Goal: Feedback & Contribution: Leave review/rating

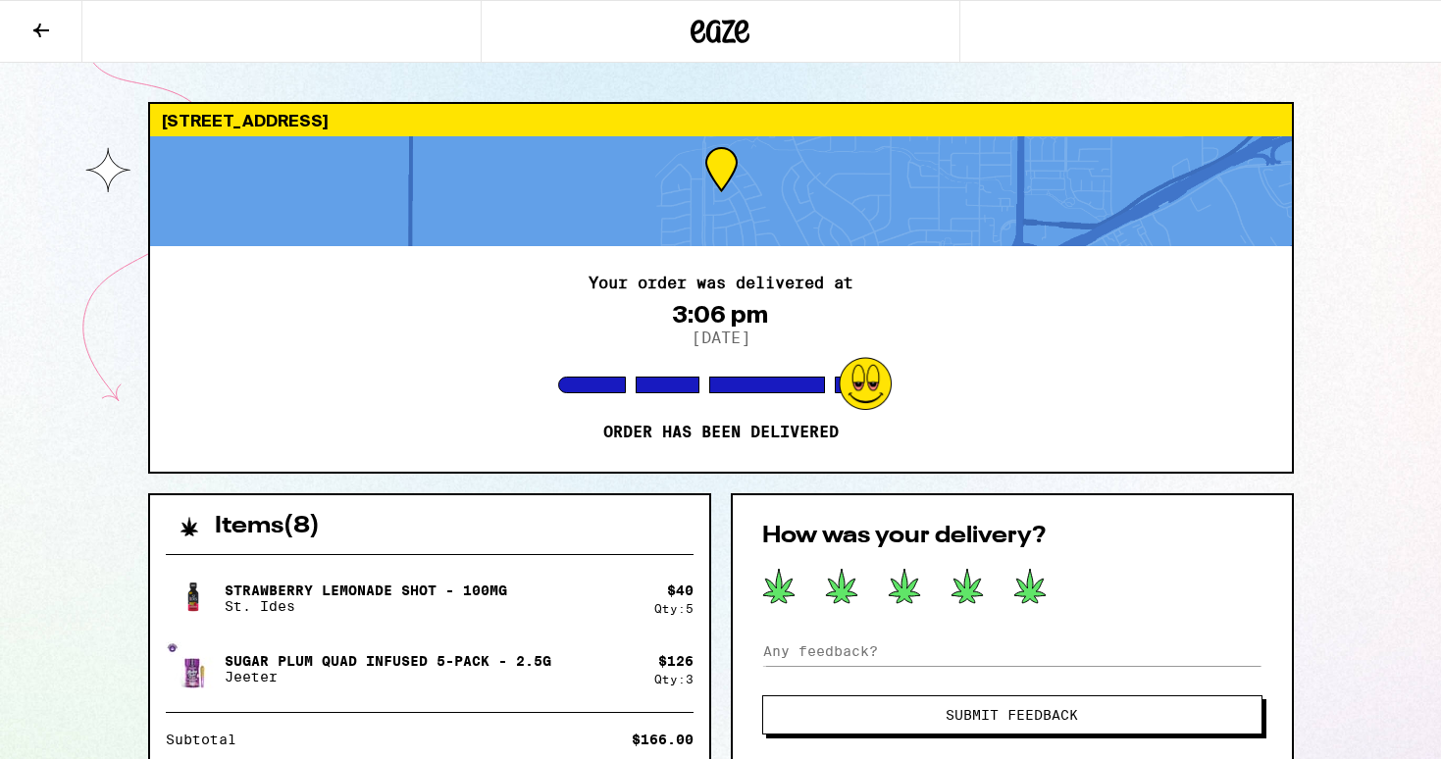
click at [1025, 596] on icon at bounding box center [1029, 586] width 31 height 34
click at [1029, 713] on span "Submit Feedback" at bounding box center [1011, 715] width 132 height 14
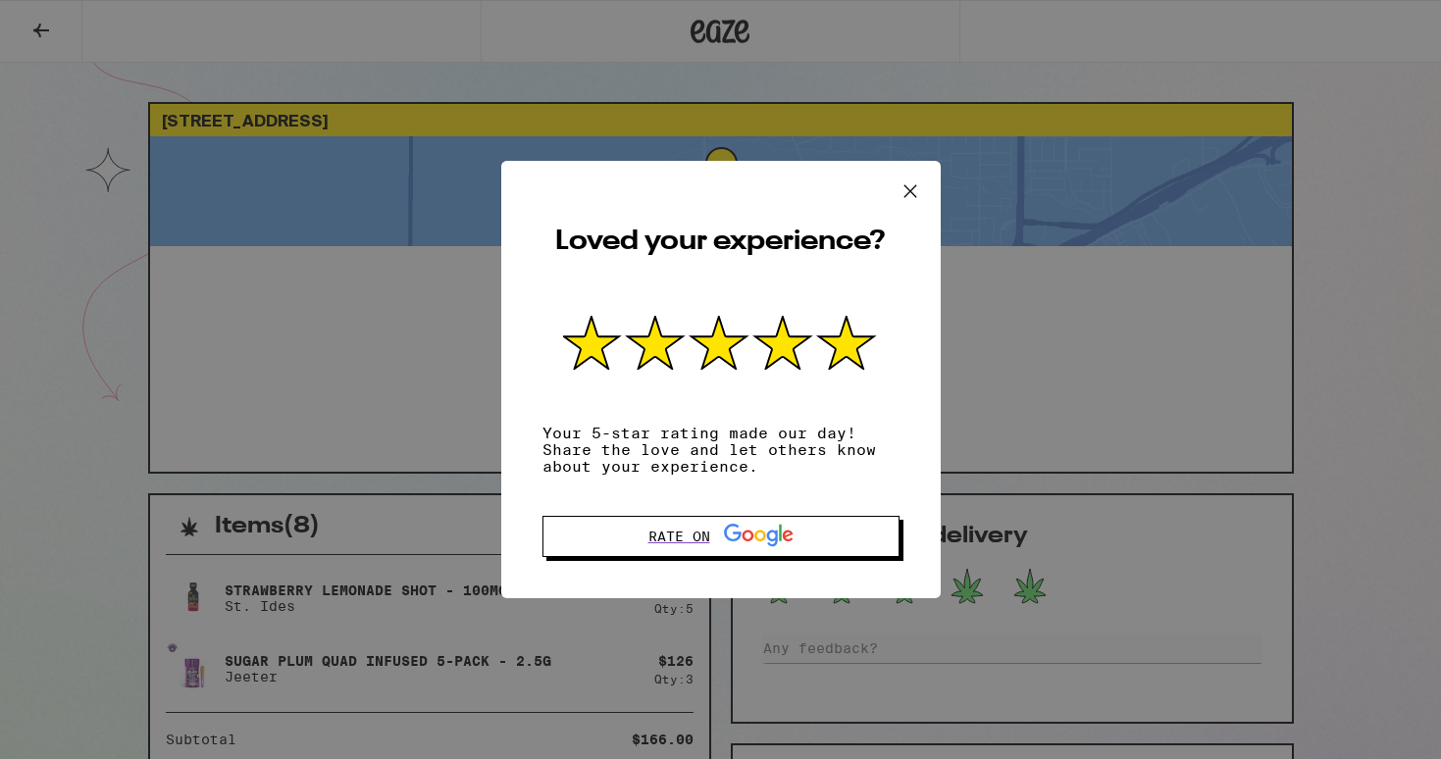
click at [912, 196] on icon at bounding box center [909, 190] width 12 height 12
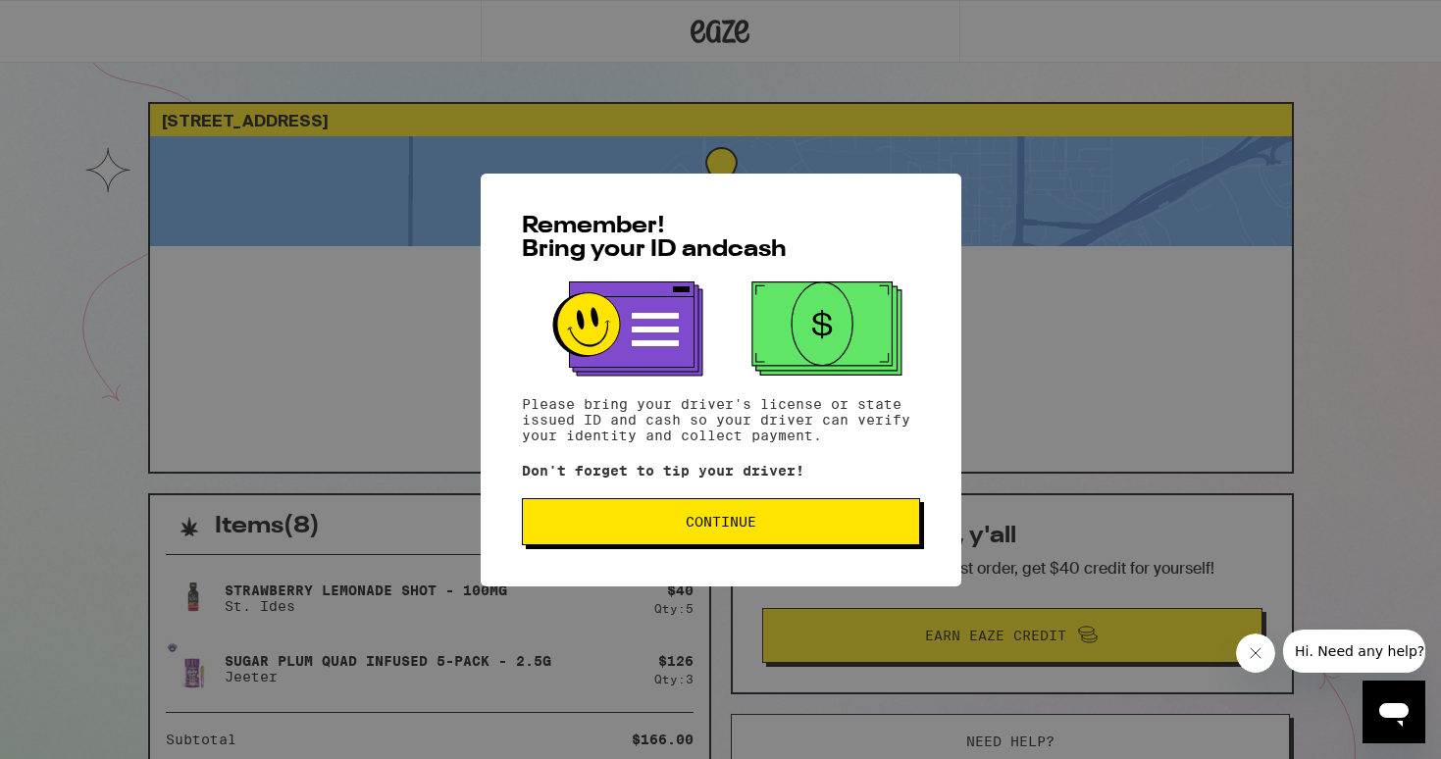
click at [736, 522] on span "Continue" at bounding box center [721, 522] width 71 height 14
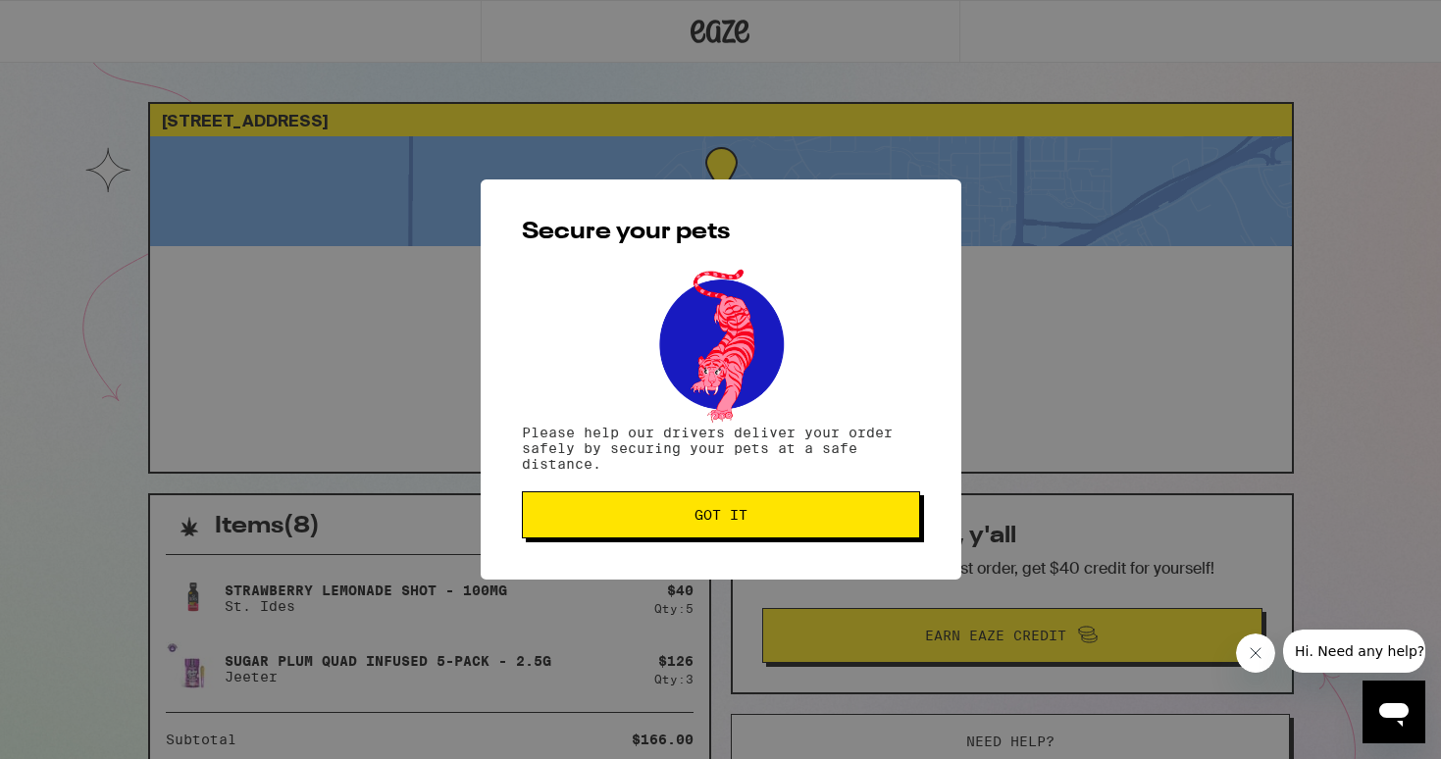
click at [736, 522] on span "Got it" at bounding box center [720, 515] width 53 height 14
